Goal: Navigation & Orientation: Find specific page/section

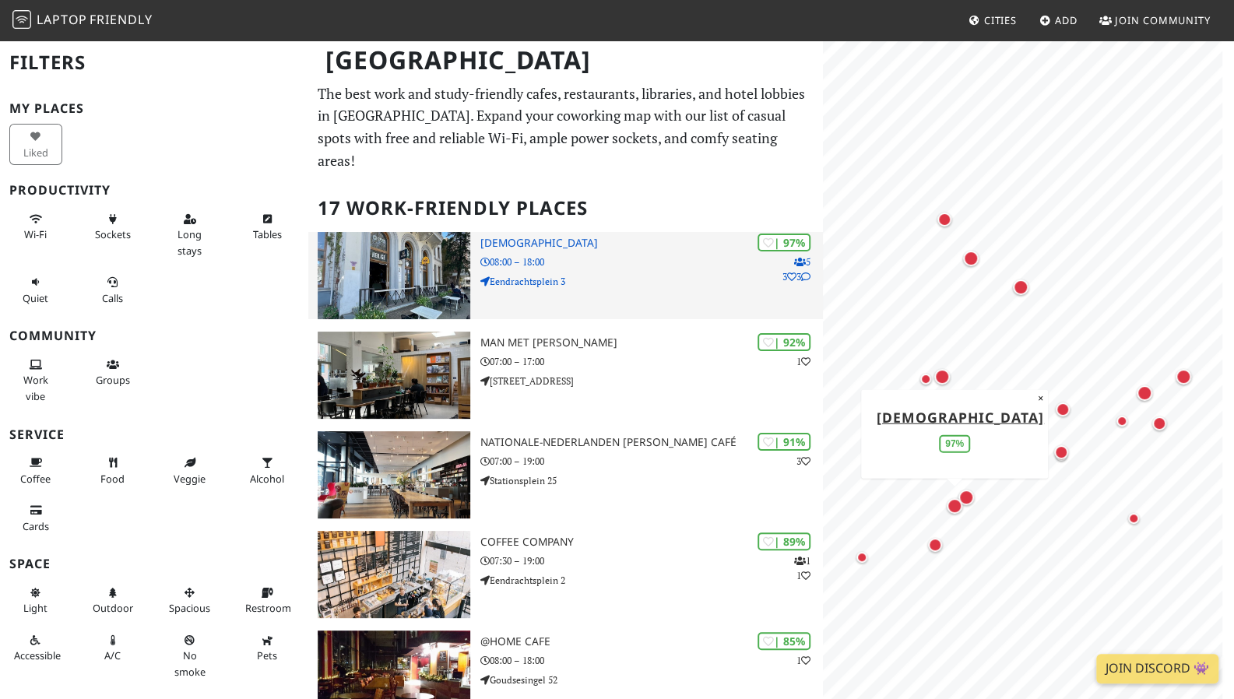
click at [528, 237] on h3 "[DEMOGRAPHIC_DATA]" at bounding box center [651, 243] width 343 height 13
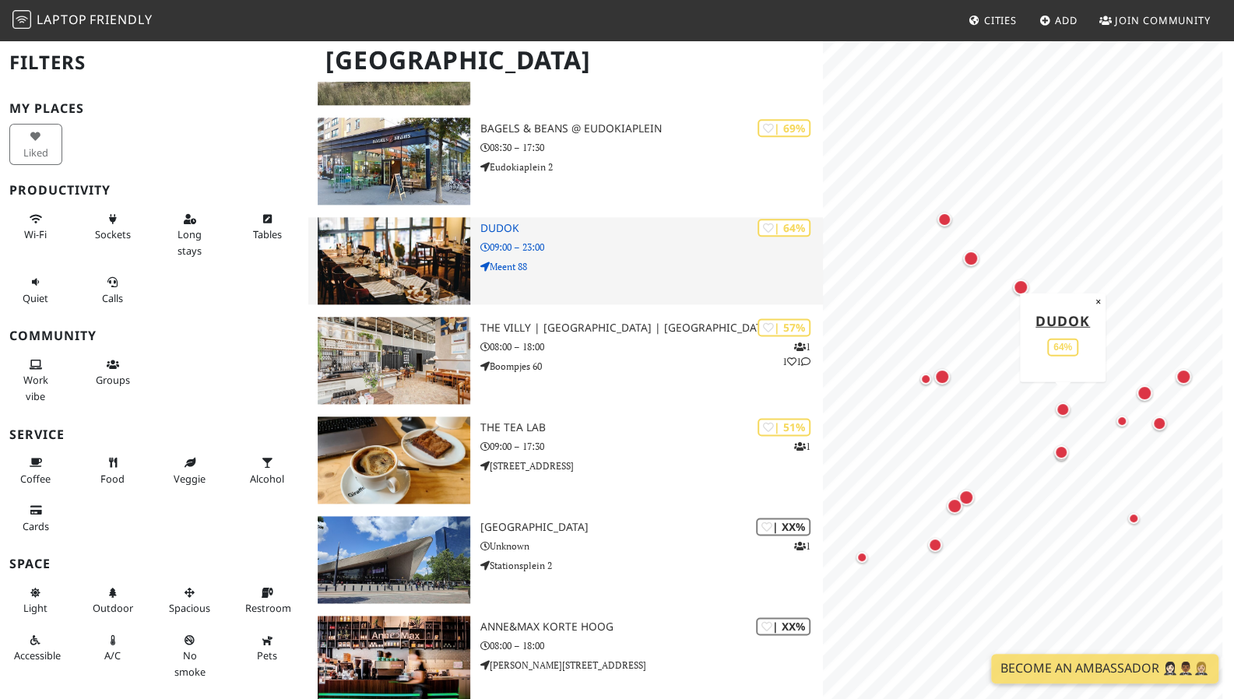
scroll to position [1124, 0]
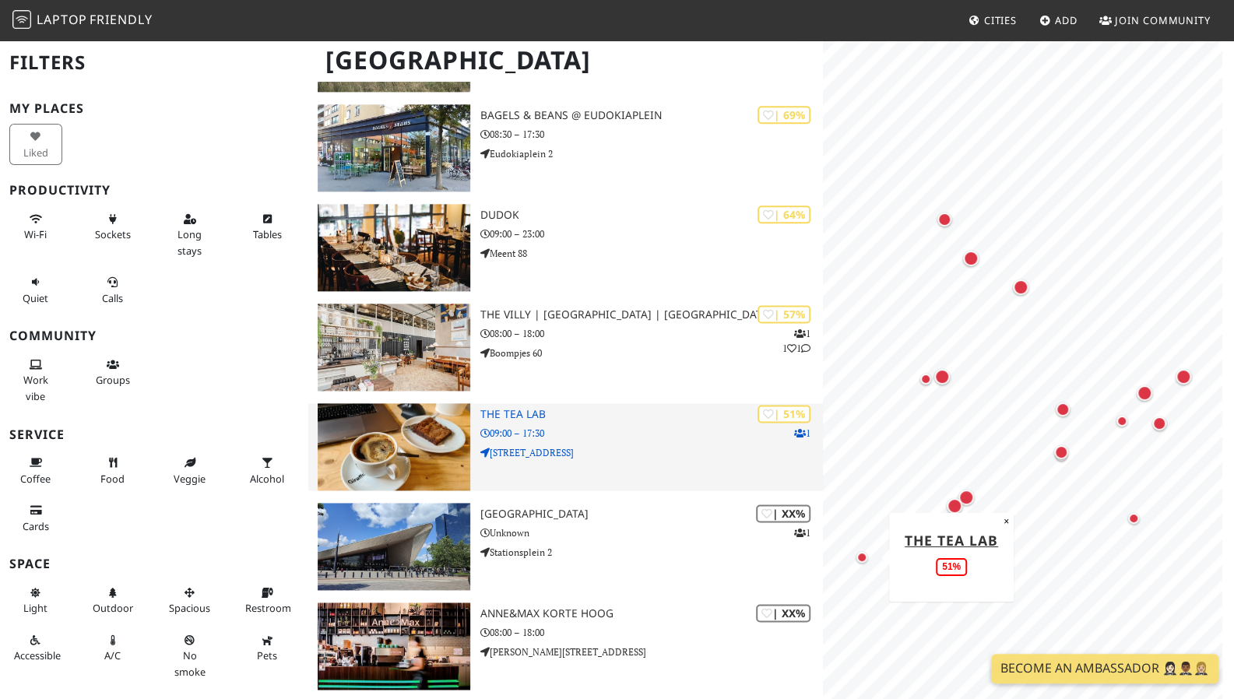
click at [524, 426] on p "09:00 – 17:30" at bounding box center [651, 433] width 343 height 15
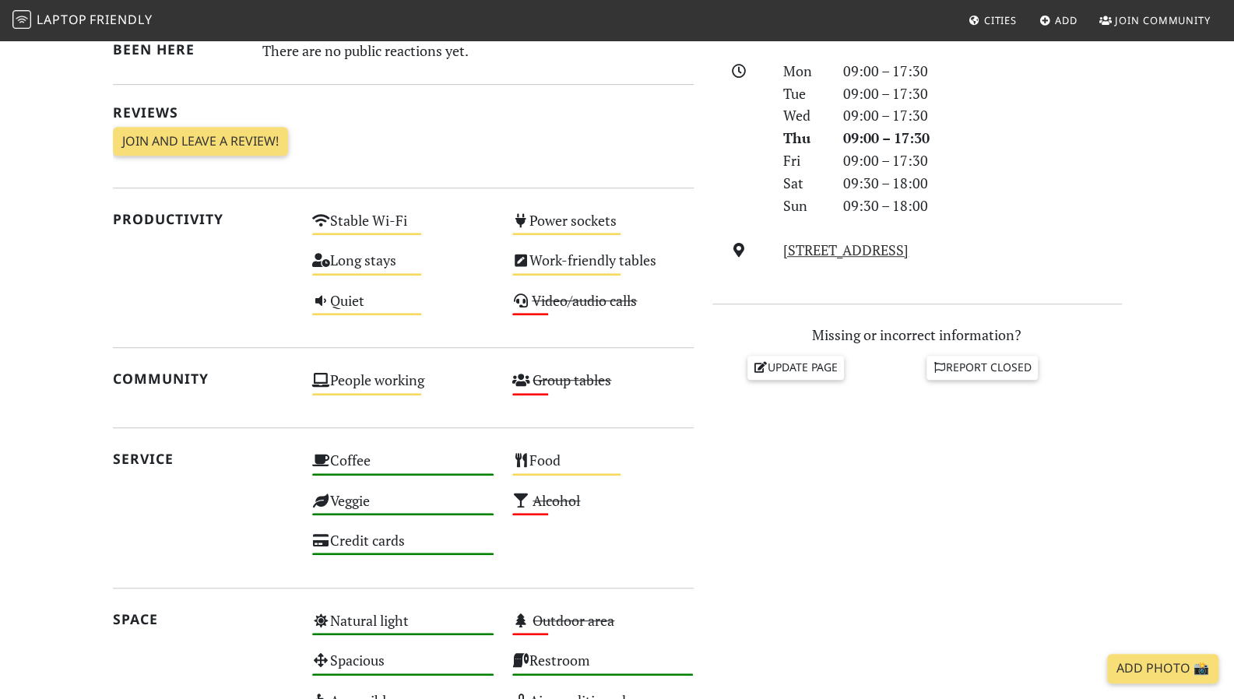
scroll to position [438, 0]
